Goal: Information Seeking & Learning: Learn about a topic

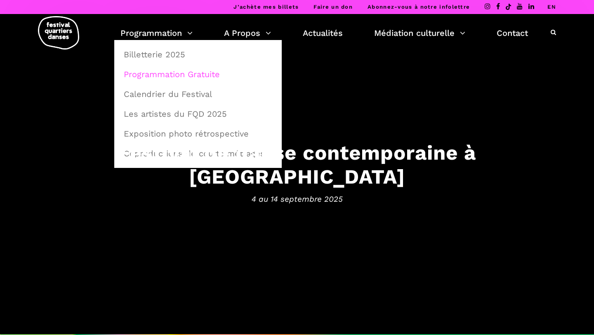
click at [170, 70] on link "Programmation Gratuite" at bounding box center [198, 74] width 158 height 19
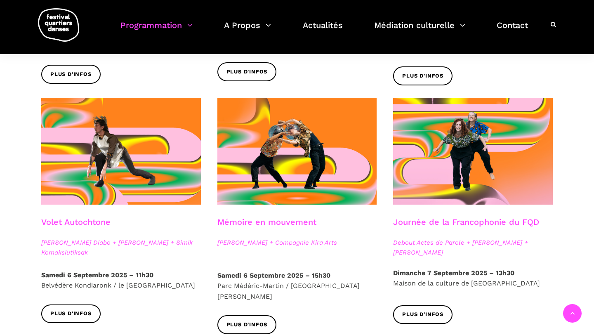
scroll to position [402, 0]
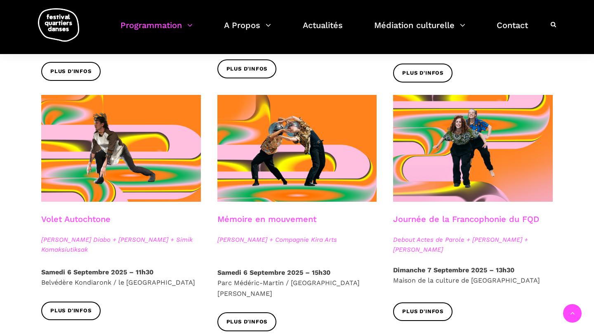
click at [72, 274] on strong "Samedi 6 Septembre 2025 – 11h30" at bounding box center [97, 272] width 112 height 8
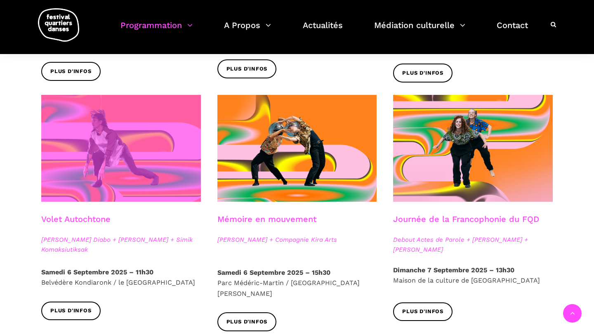
click at [80, 195] on span at bounding box center [121, 148] width 160 height 107
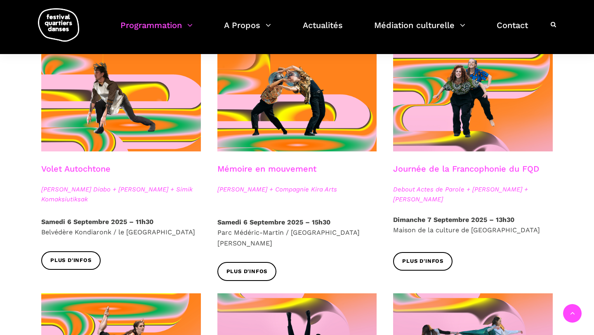
scroll to position [452, 0]
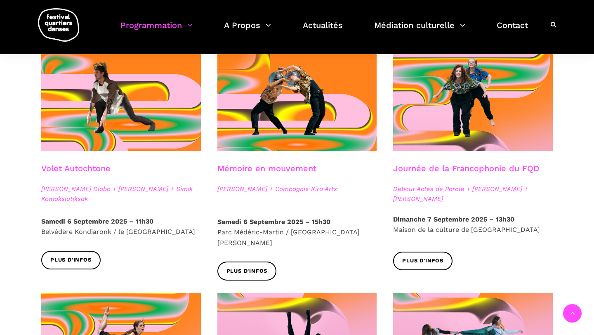
click at [254, 220] on strong "Samedi 6 Septembre 2025 – 15h30" at bounding box center [273, 222] width 113 height 8
click at [252, 267] on span "Plus d'infos" at bounding box center [246, 271] width 41 height 9
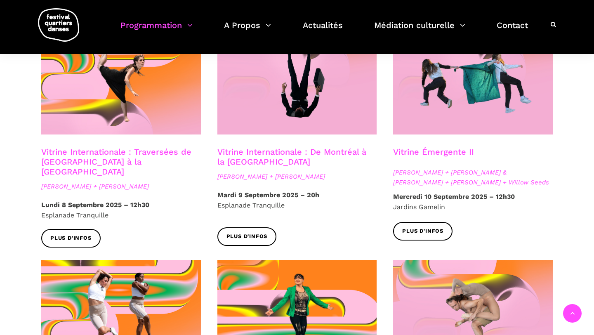
scroll to position [737, 0]
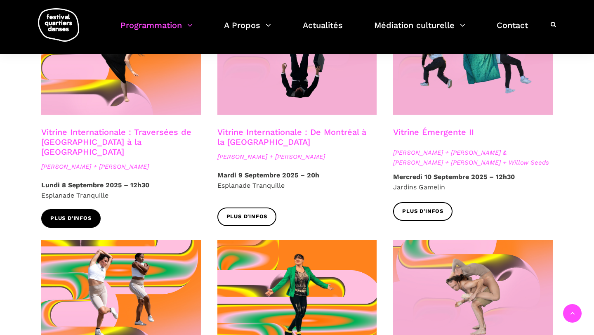
click at [71, 209] on link "Plus d'infos" at bounding box center [70, 218] width 59 height 19
click at [427, 127] on link "Vitrine Émergente II" at bounding box center [433, 132] width 81 height 10
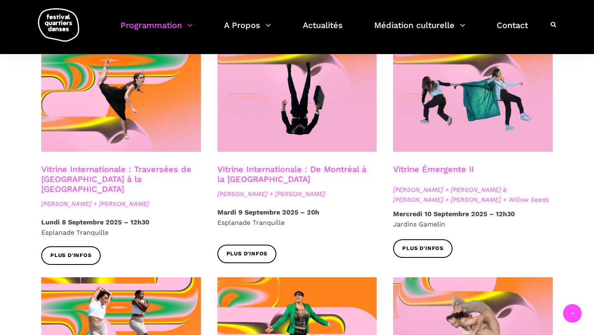
scroll to position [659, 0]
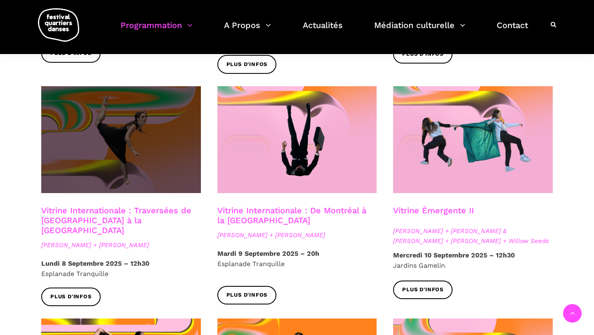
click at [168, 152] on span at bounding box center [121, 139] width 160 height 107
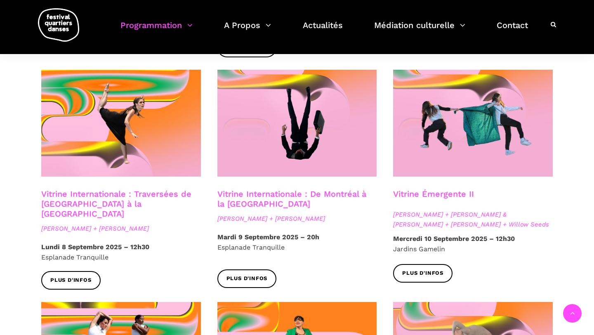
scroll to position [678, 0]
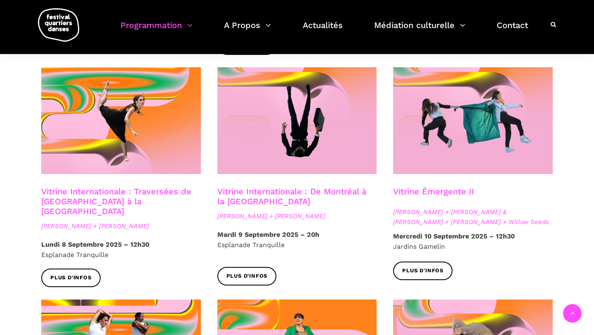
click at [243, 186] on link "Vitrine Internationale : De Montréal à la Suède" at bounding box center [291, 196] width 149 height 20
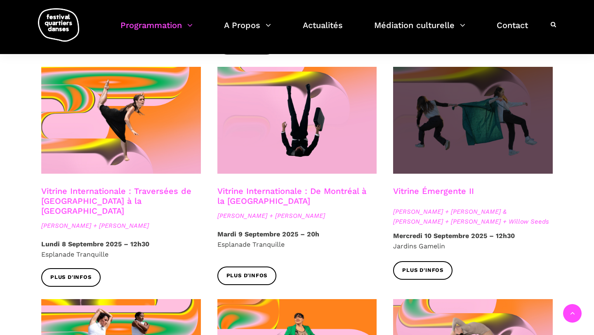
click at [459, 135] on span at bounding box center [473, 120] width 160 height 107
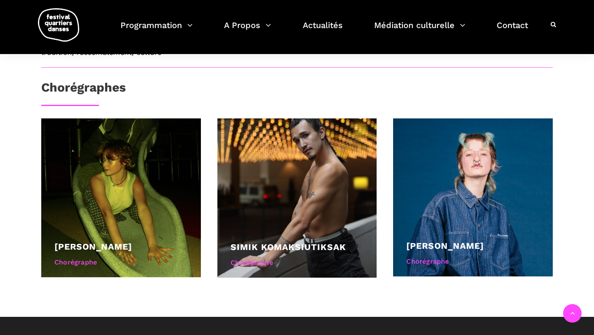
scroll to position [449, 0]
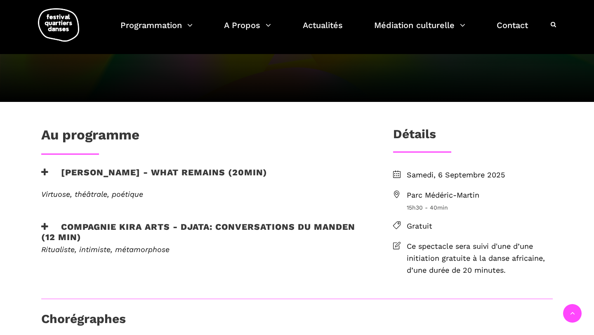
scroll to position [152, 0]
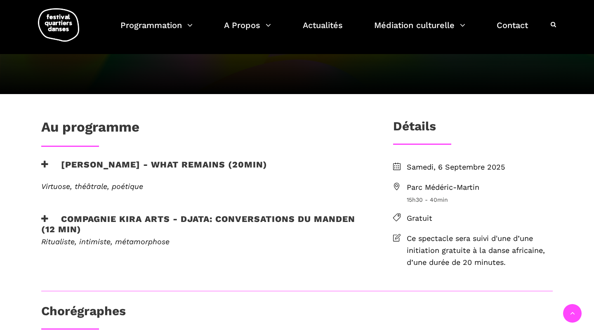
click at [44, 163] on icon at bounding box center [44, 164] width 7 height 9
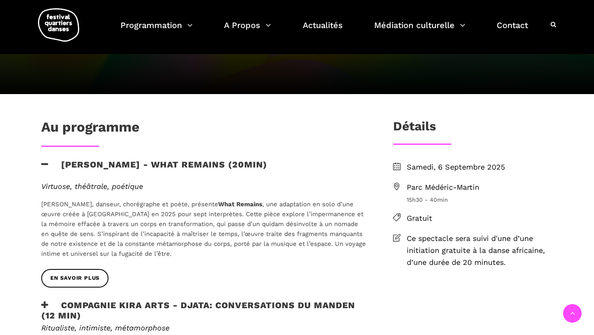
click at [44, 163] on icon at bounding box center [44, 164] width 7 height 9
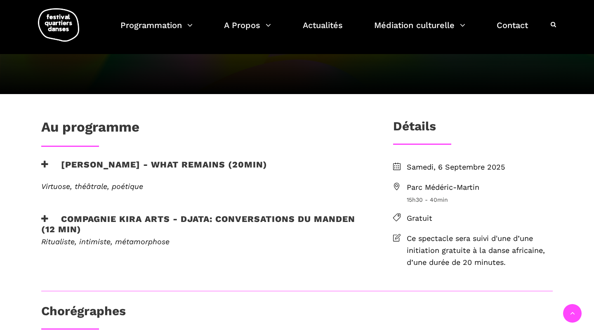
click at [43, 214] on h3 "Compagnie Kira Arts - Djata: Conversations du Manden (12 min)" at bounding box center [203, 224] width 325 height 21
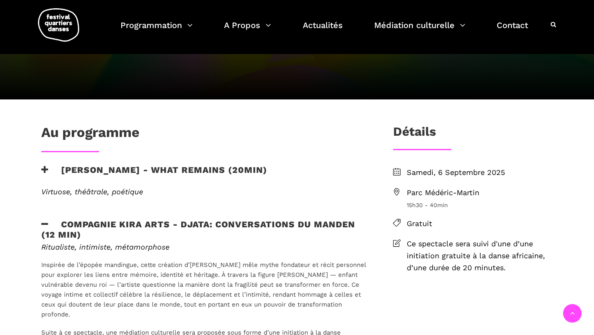
scroll to position [155, 0]
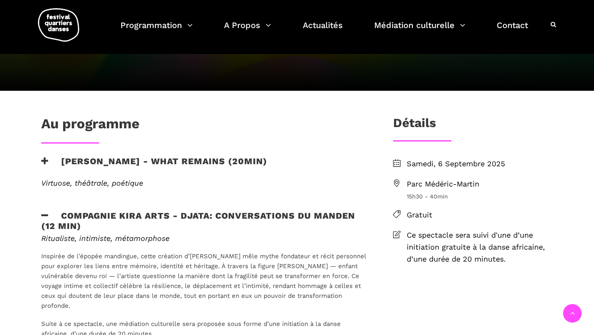
click at [49, 211] on h3 "Compagnie Kira Arts - Djata: Conversations du Manden (12 min)" at bounding box center [203, 220] width 325 height 21
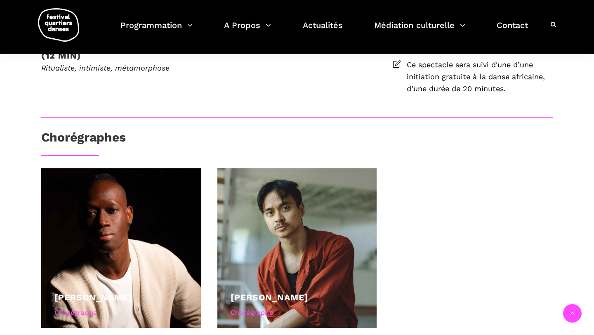
scroll to position [106, 0]
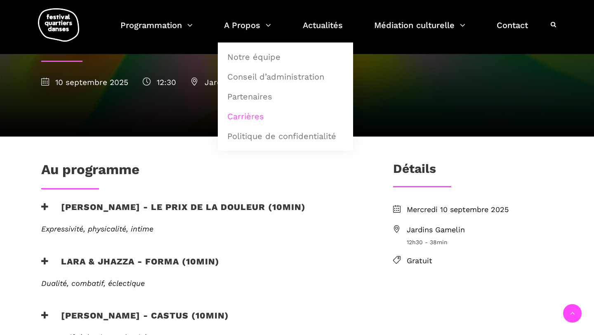
scroll to position [130, 0]
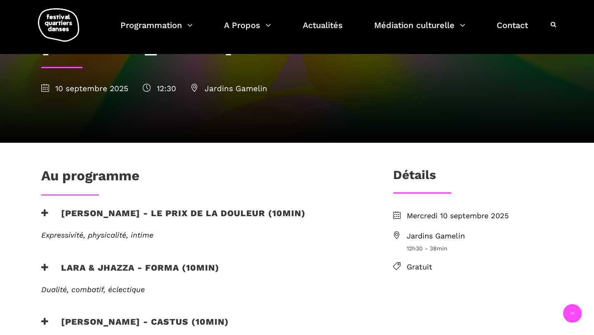
click at [365, 231] on div "Expressivité, physicalité, intime Formée entre la France et le Québec, [PERSON_…" at bounding box center [203, 240] width 341 height 19
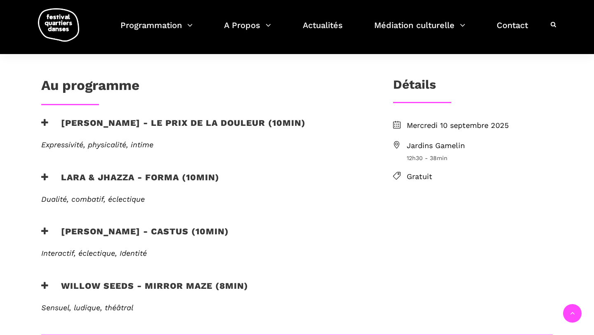
scroll to position [222, 0]
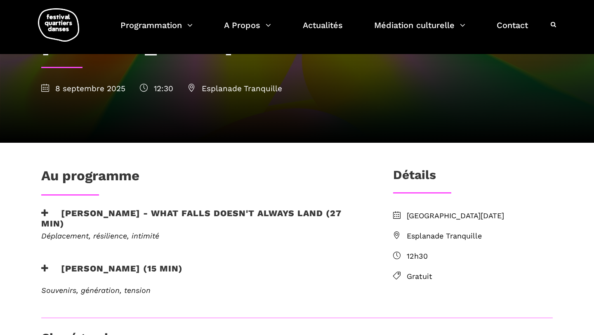
scroll to position [78, 0]
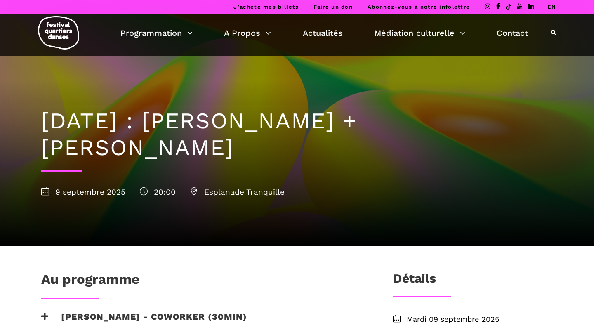
scroll to position [110, 0]
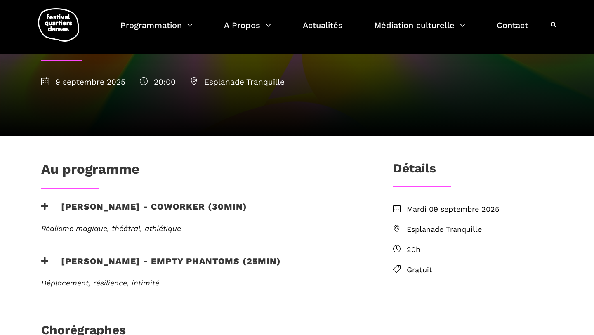
click at [124, 278] on div "[PERSON_NAME] - Empty phantoms (25min)" at bounding box center [203, 267] width 341 height 23
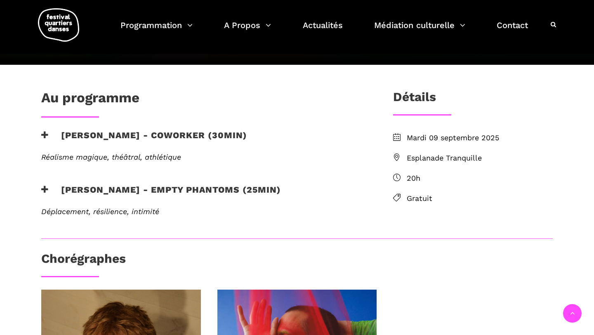
scroll to position [194, 0]
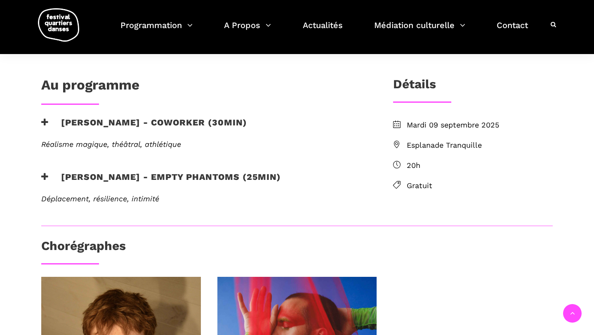
click at [48, 175] on icon at bounding box center [44, 176] width 7 height 9
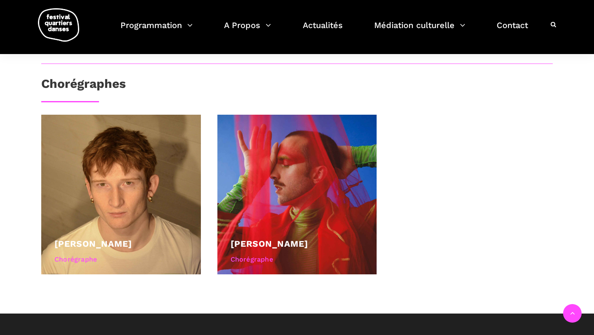
scroll to position [433, 0]
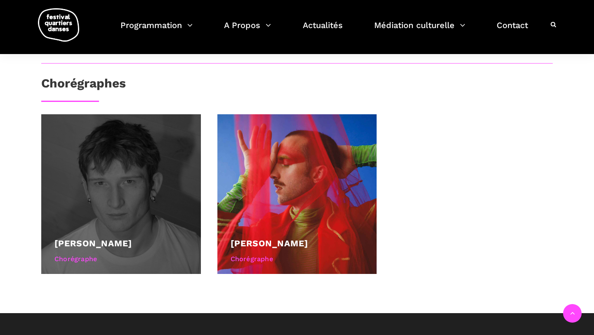
click at [125, 221] on div at bounding box center [121, 194] width 160 height 160
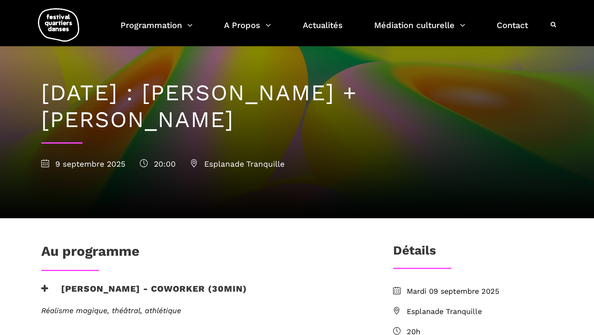
scroll to position [0, 0]
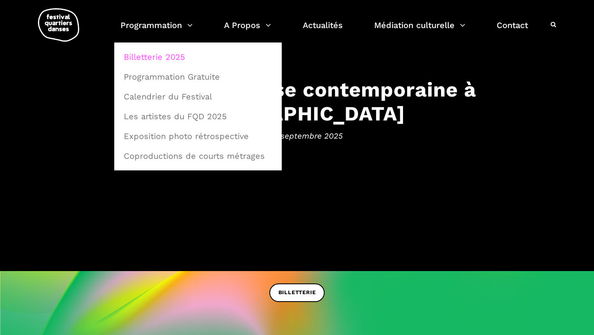
click at [173, 61] on link "Billetterie 2025" at bounding box center [198, 56] width 158 height 19
